Goal: Information Seeking & Learning: Understand process/instructions

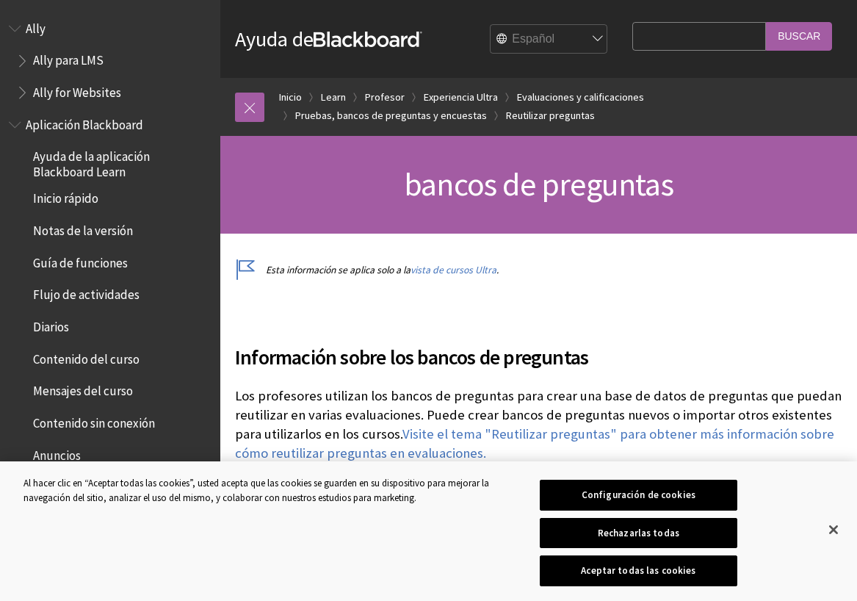
scroll to position [2225, 0]
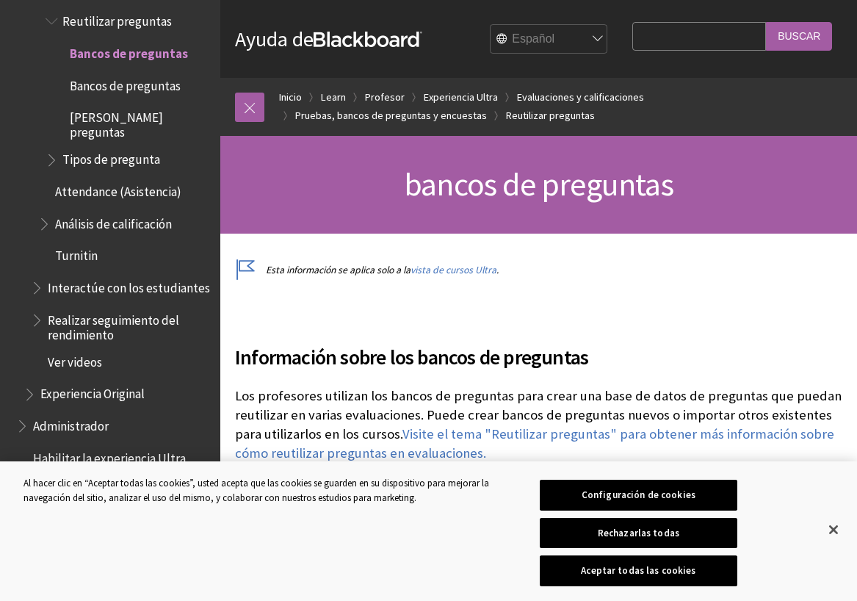
click at [688, 498] on button "Configuración de cookies" at bounding box center [638, 495] width 197 height 31
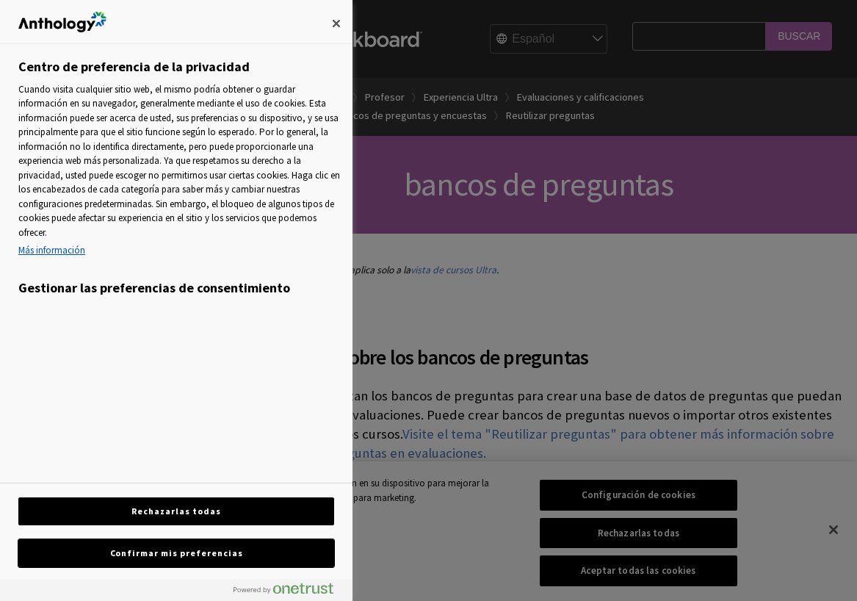
click at [209, 551] on button "Confirmar mis preferencias" at bounding box center [176, 553] width 316 height 28
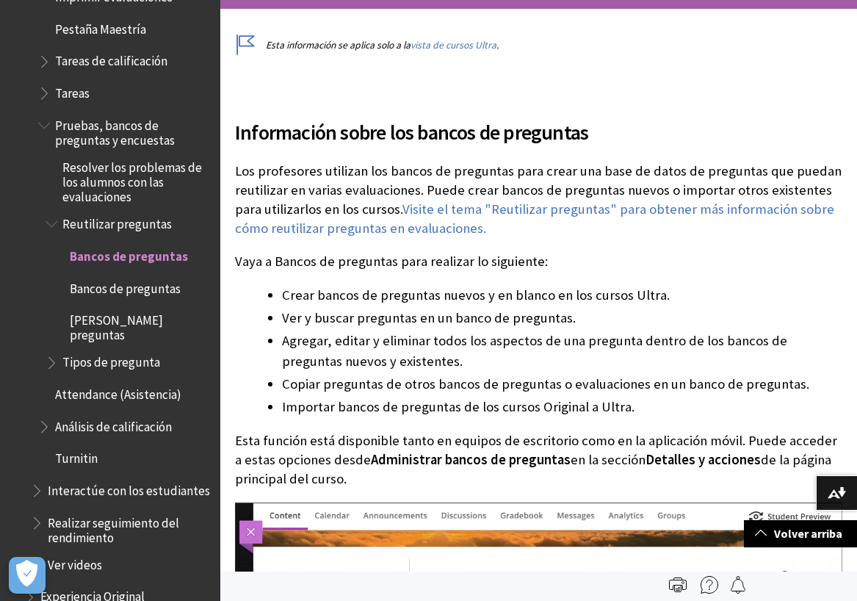
scroll to position [2124, 0]
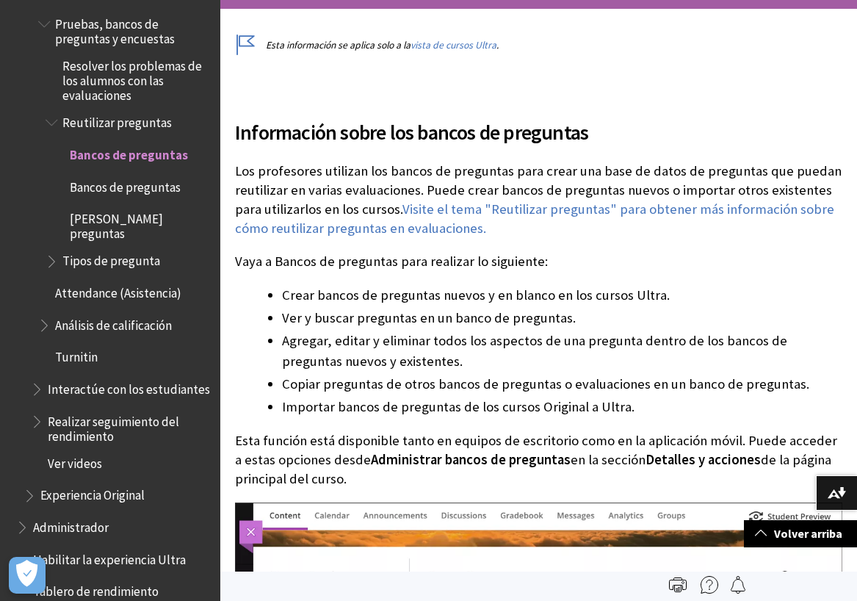
click at [159, 175] on span "Bancos de preguntas" at bounding box center [125, 185] width 111 height 20
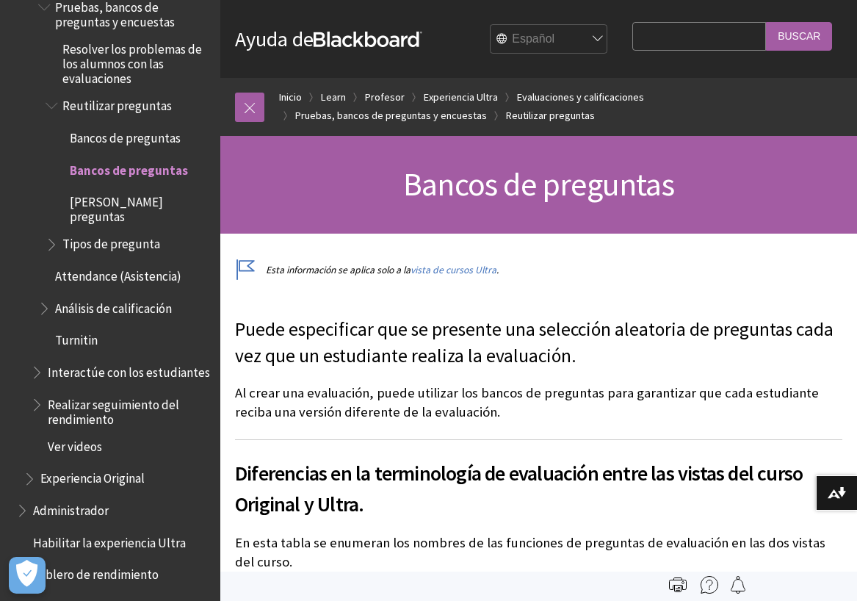
scroll to position [2039, 0]
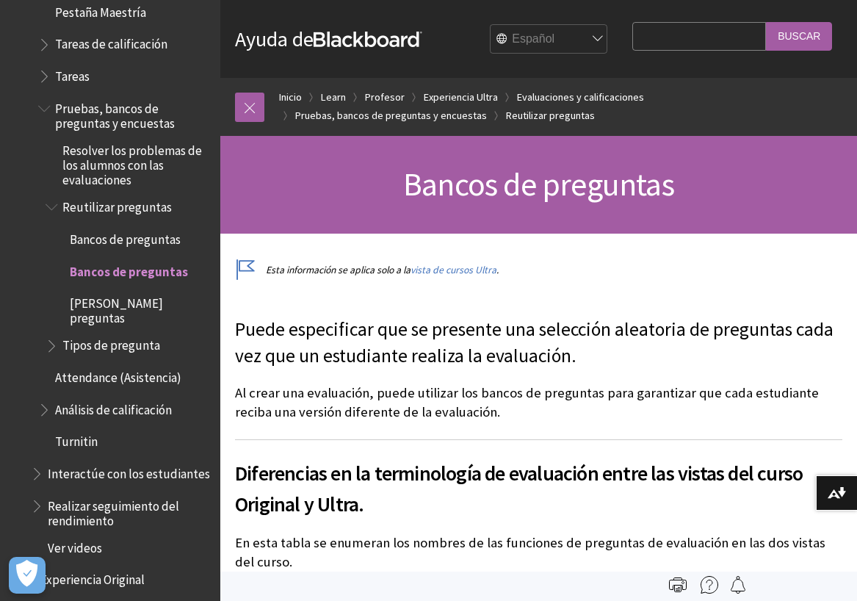
click at [148, 291] on span "[PERSON_NAME] preguntas" at bounding box center [140, 308] width 140 height 35
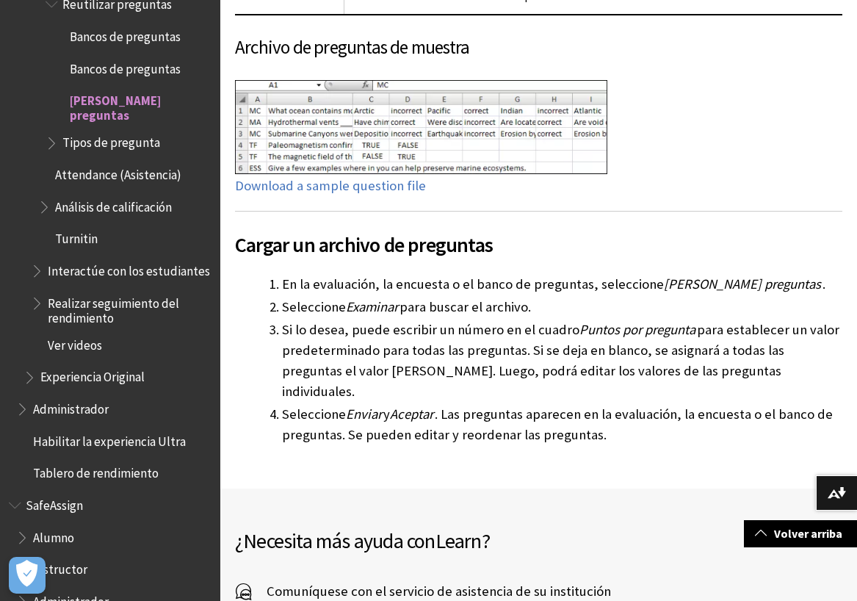
scroll to position [2039, 0]
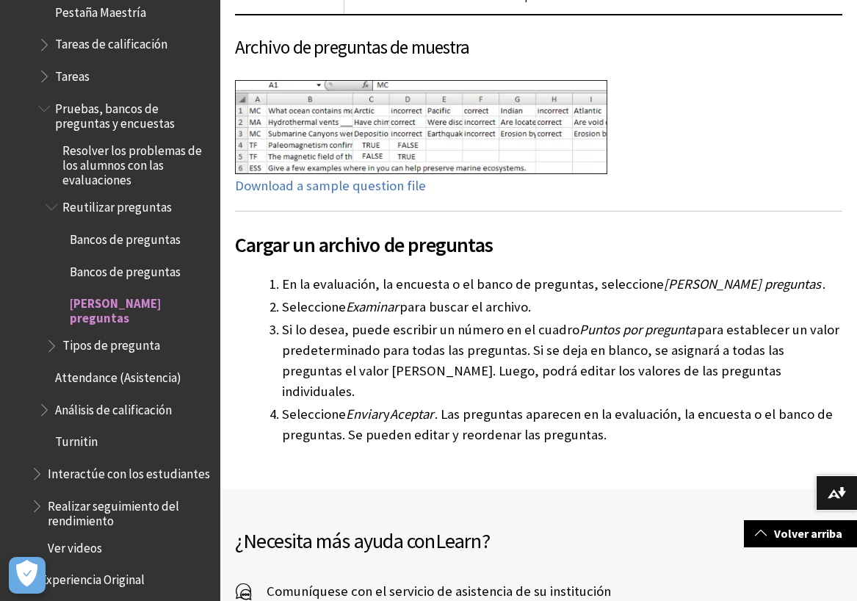
click at [151, 227] on span "Bancos de preguntas" at bounding box center [125, 237] width 111 height 20
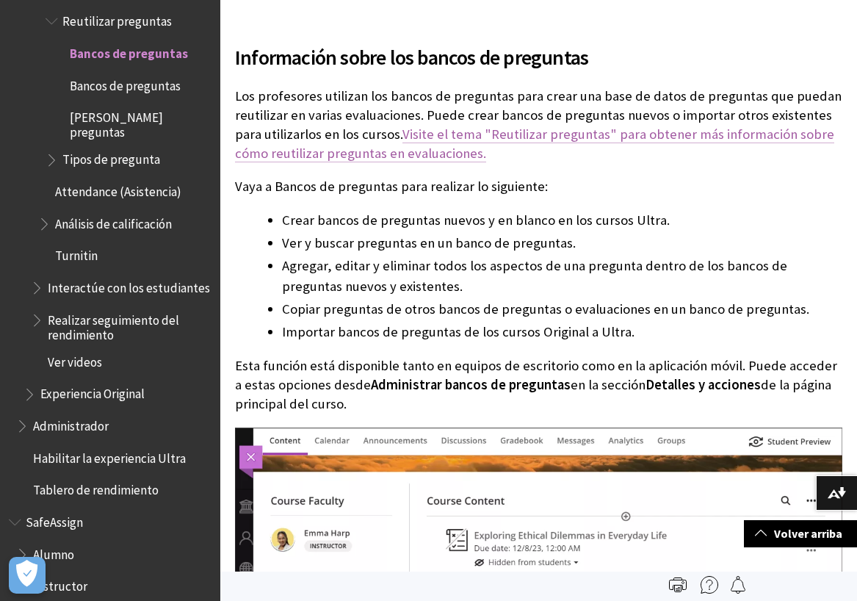
scroll to position [150, 0]
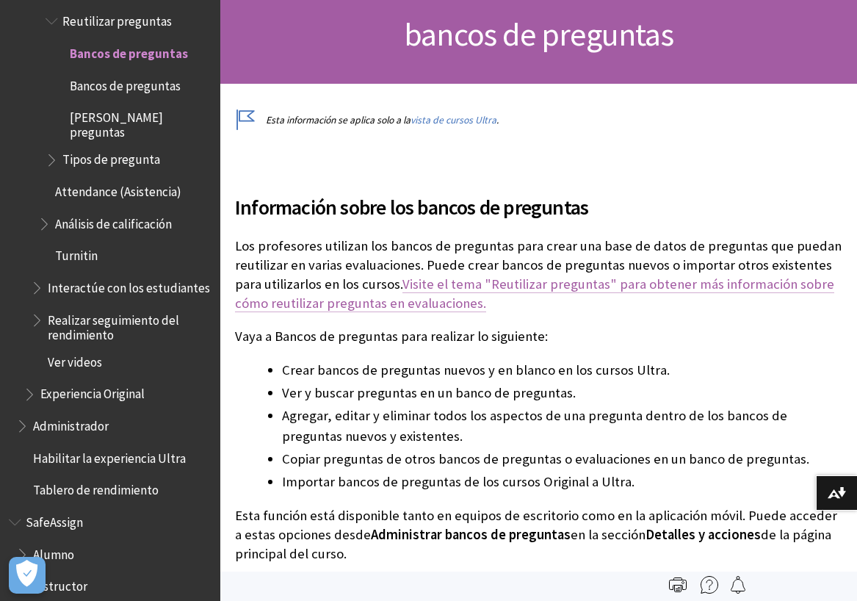
click at [514, 286] on link "Visite el tema "Reutilizar preguntas" para obtener más información sobre cómo r…" at bounding box center [534, 293] width 599 height 37
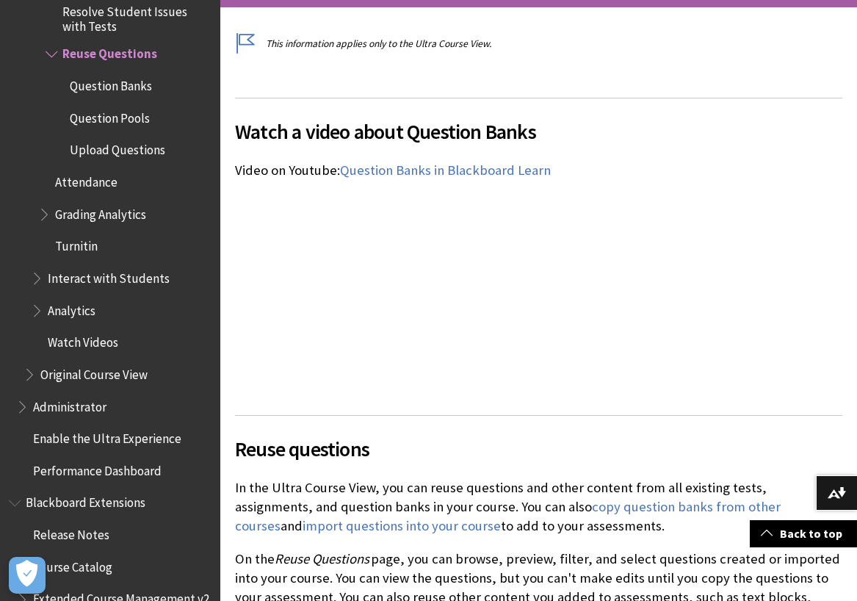
scroll to position [375, 0]
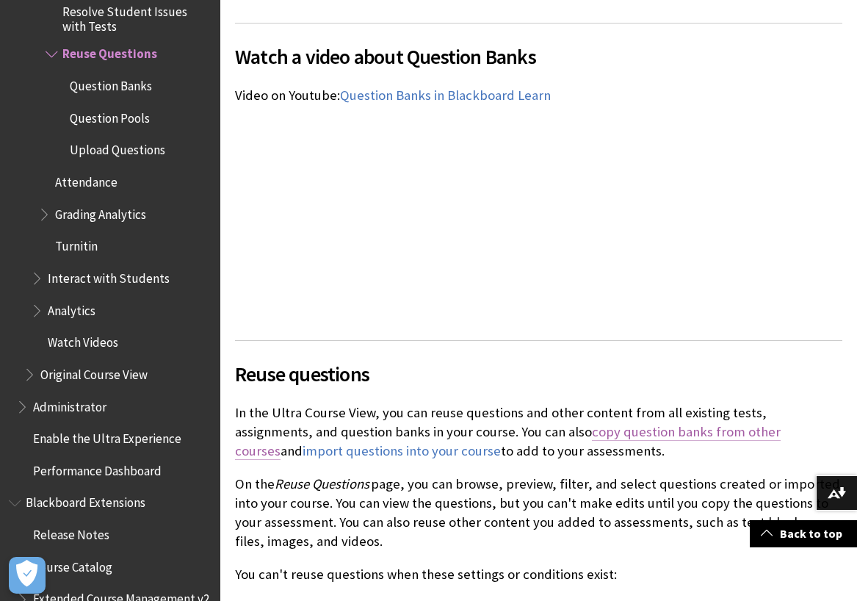
click at [622, 436] on link "copy question banks from other courses" at bounding box center [508, 441] width 546 height 37
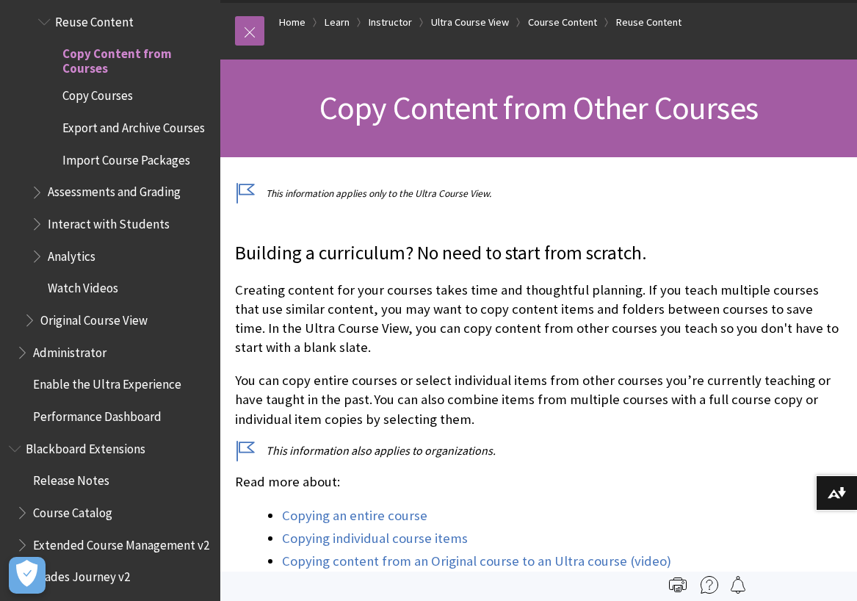
scroll to position [225, 0]
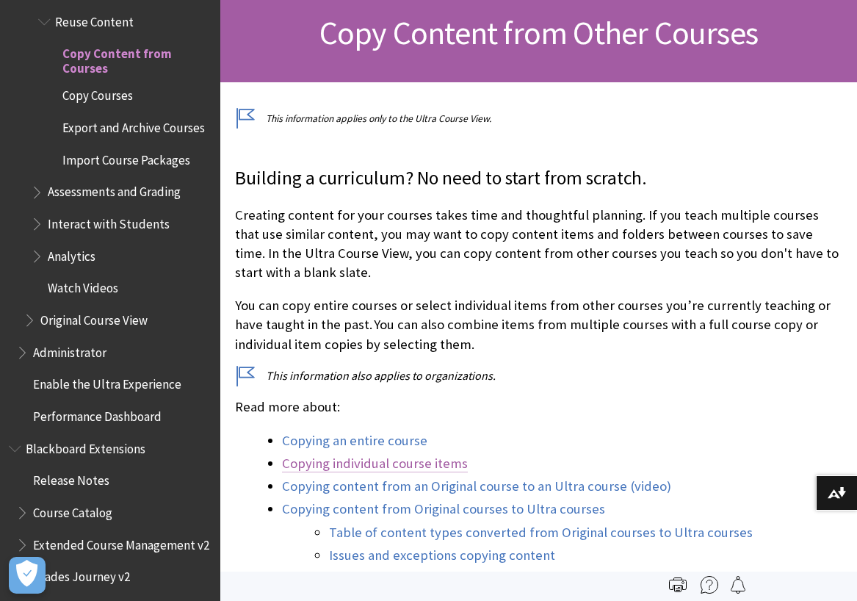
click at [448, 469] on link "Copying individual course items" at bounding box center [375, 464] width 186 height 18
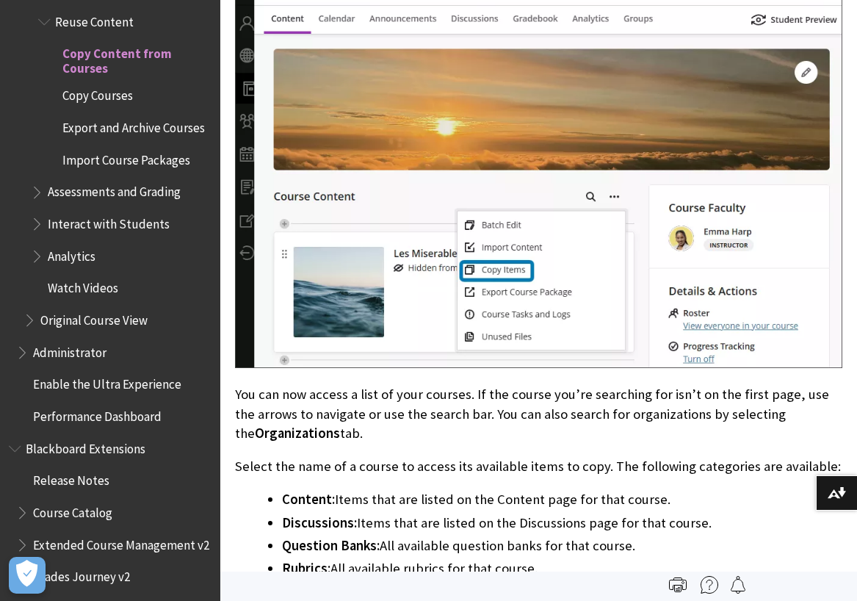
scroll to position [3155, 0]
